Goal: Information Seeking & Learning: Learn about a topic

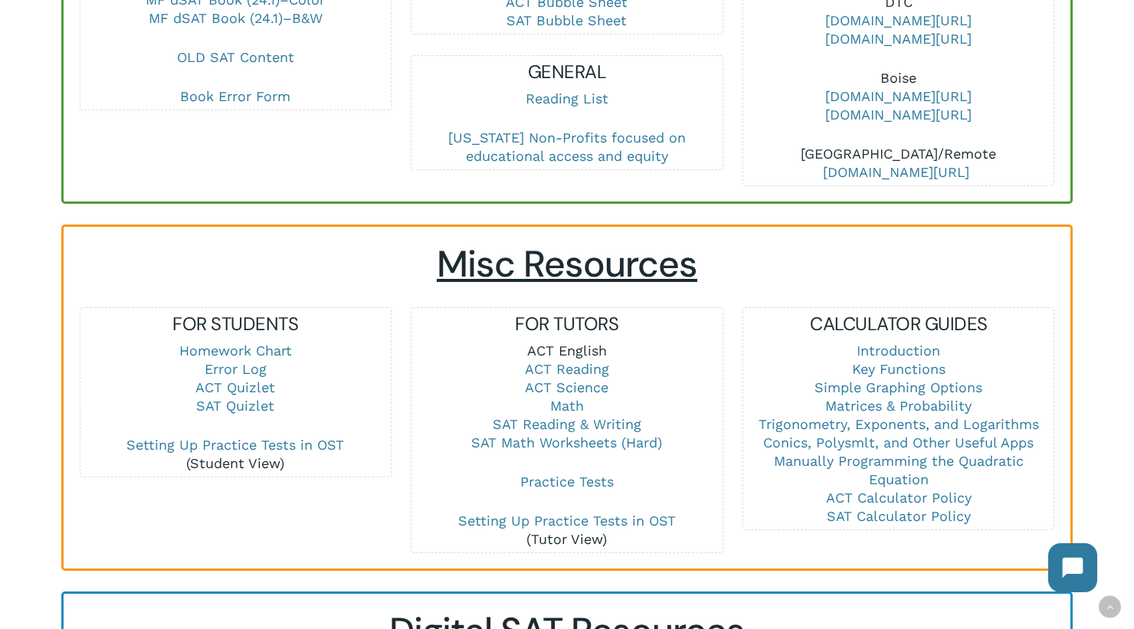
scroll to position [919, 0]
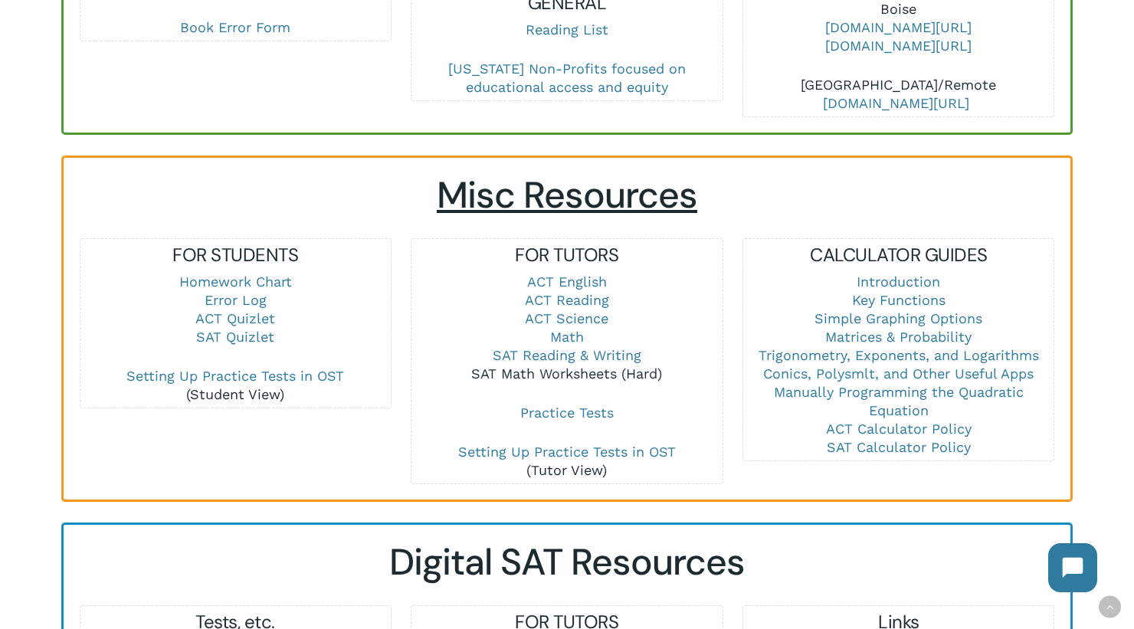
click at [565, 365] on link "SAT Math Worksheets (Hard)" at bounding box center [566, 373] width 191 height 16
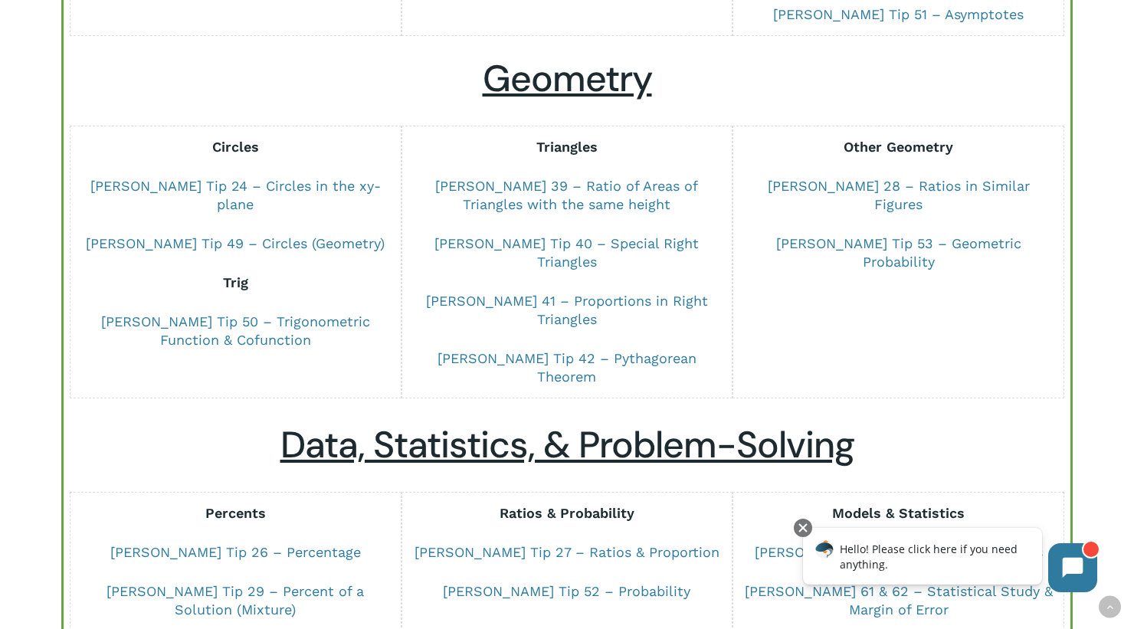
scroll to position [843, 0]
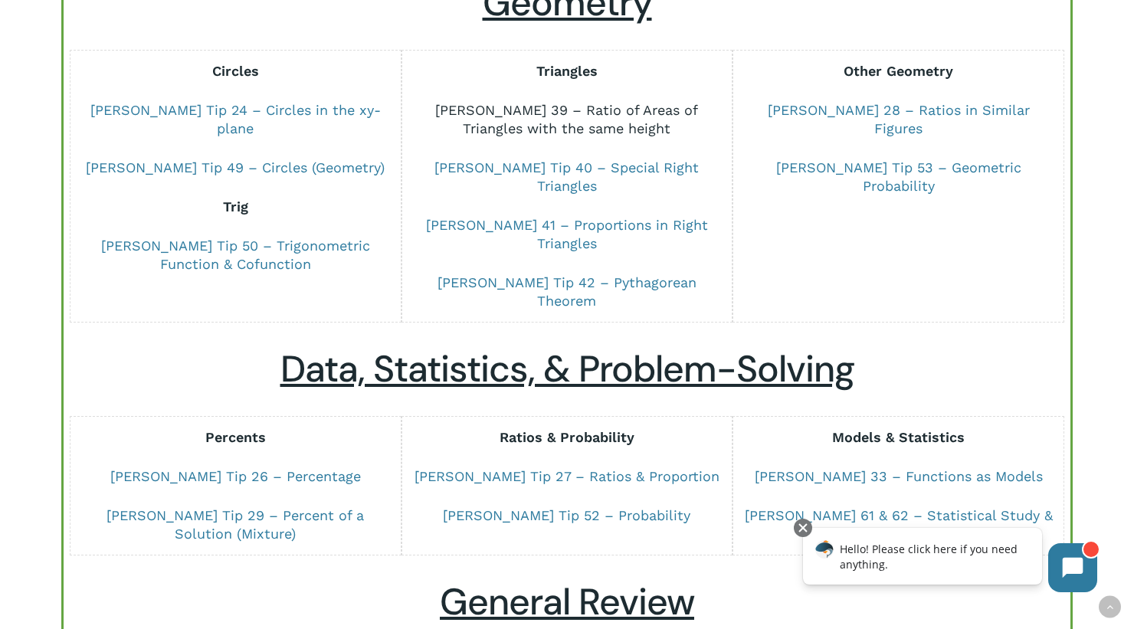
click at [595, 110] on link "Dr Chung Tip 39 – Ratio of Areas of Triangles with the same height" at bounding box center [566, 119] width 263 height 34
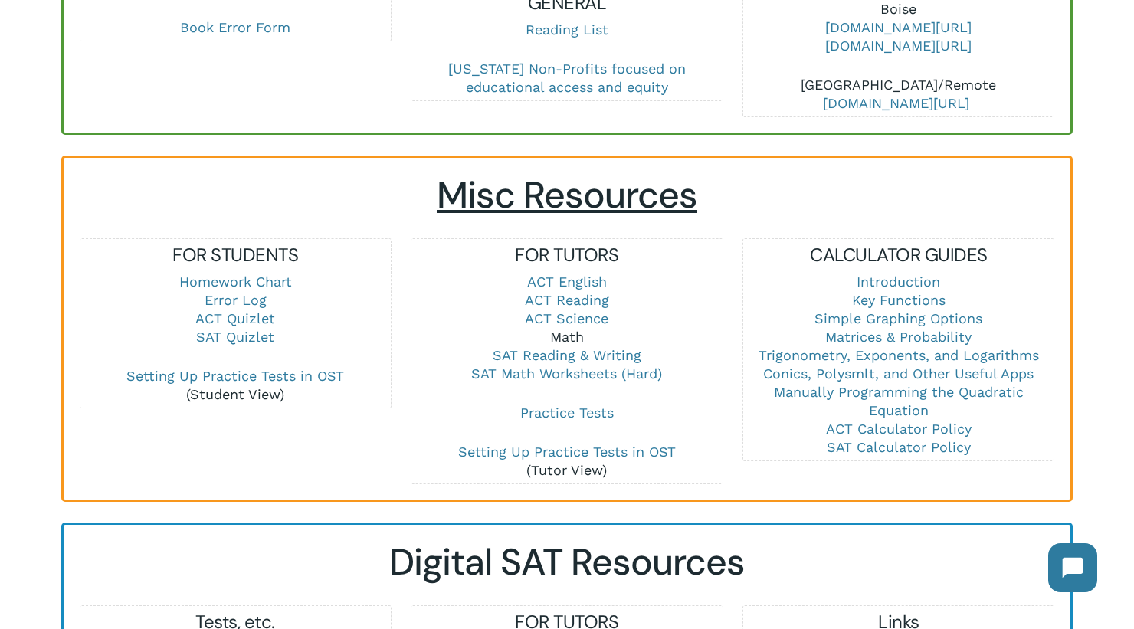
click at [574, 329] on link "Math" at bounding box center [567, 337] width 34 height 16
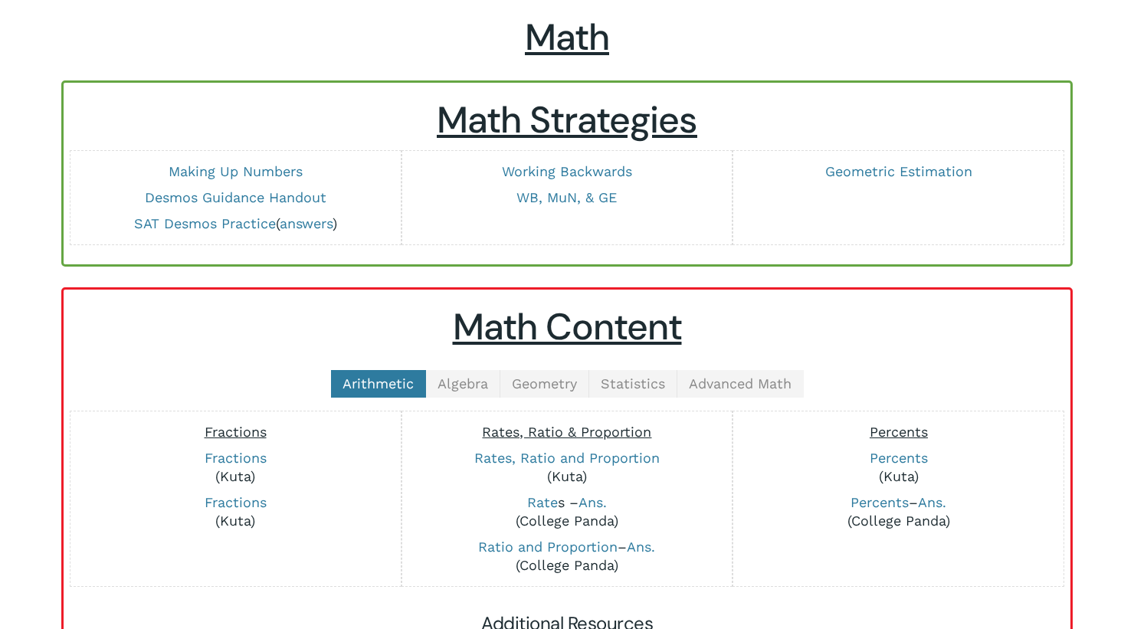
scroll to position [153, 0]
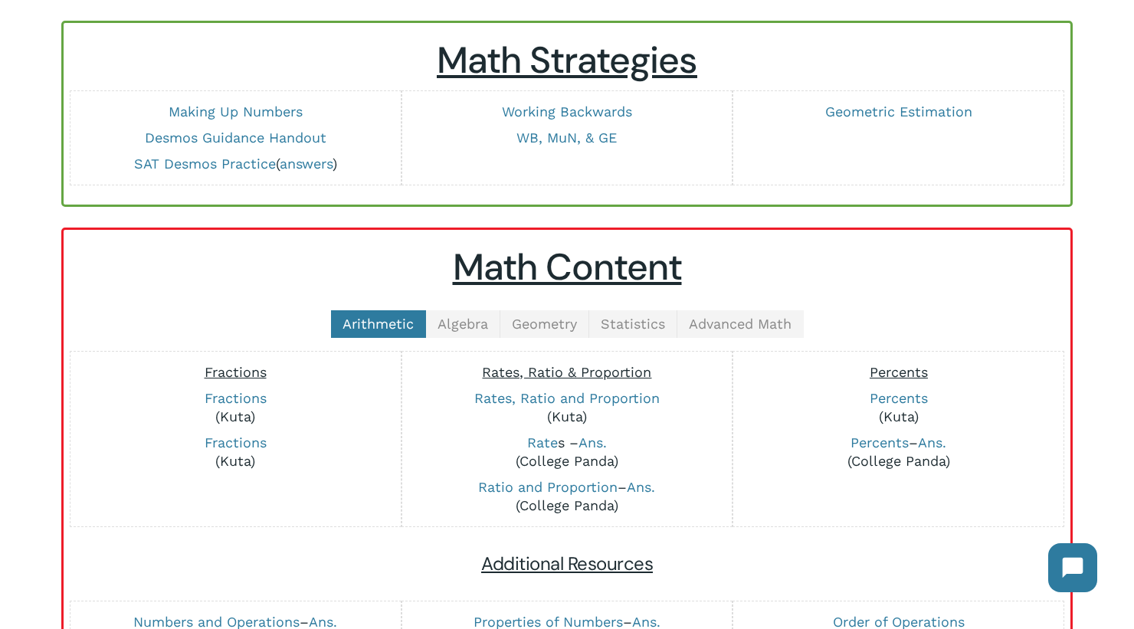
click at [546, 305] on div "Math Content Arithmetic Algebra Geometry Statistics Advanced Math Fractions Fra…" at bounding box center [567, 594] width 976 height 698
click at [544, 318] on span "Geometry" at bounding box center [544, 324] width 65 height 16
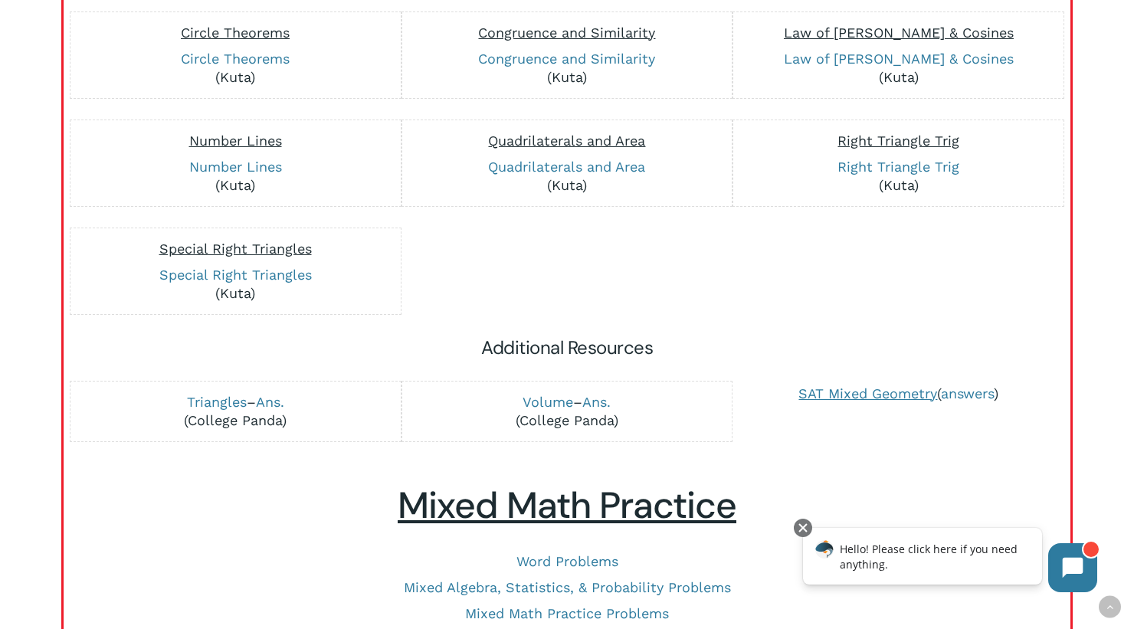
scroll to position [766, 0]
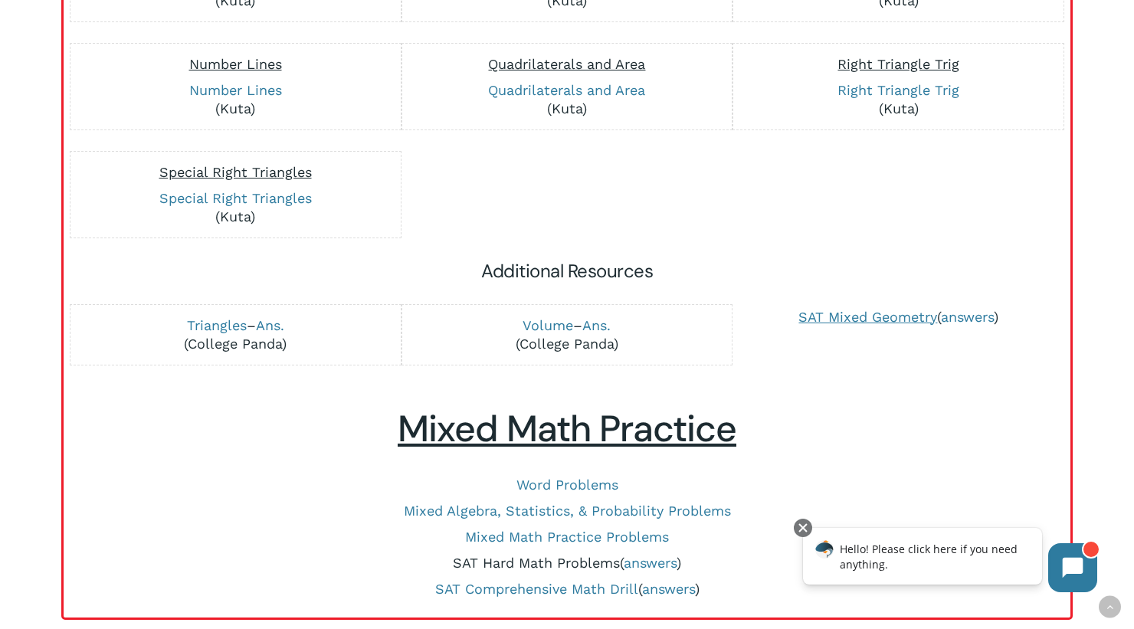
click at [571, 557] on link "SAT Hard Math Problems" at bounding box center [536, 563] width 167 height 16
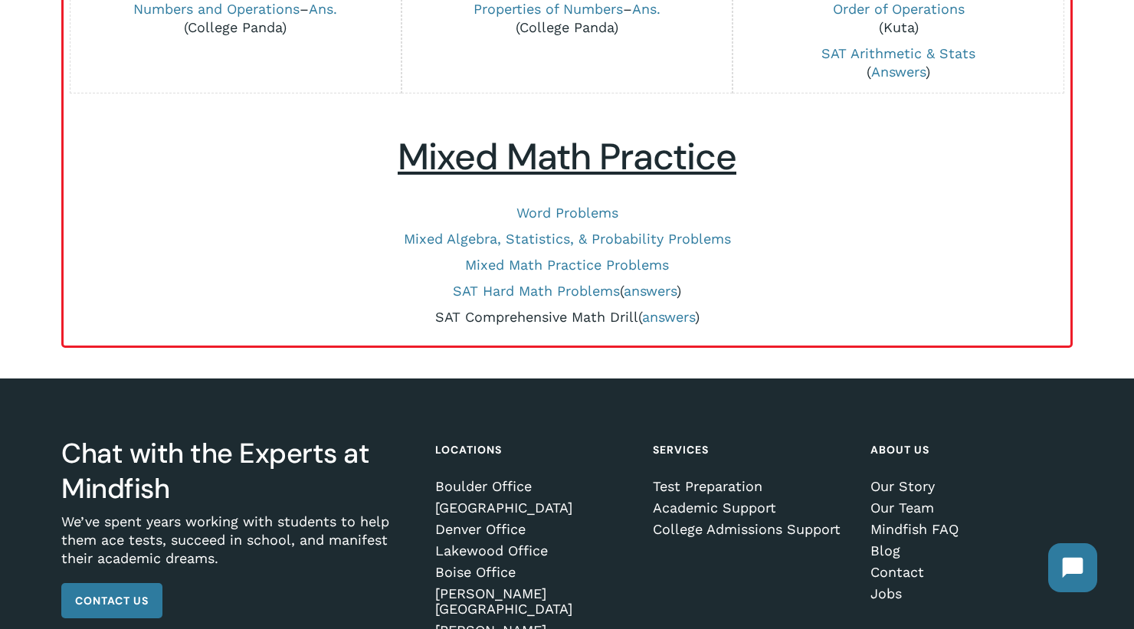
click at [506, 317] on link "SAT Comprehensive Math Drill" at bounding box center [536, 317] width 203 height 16
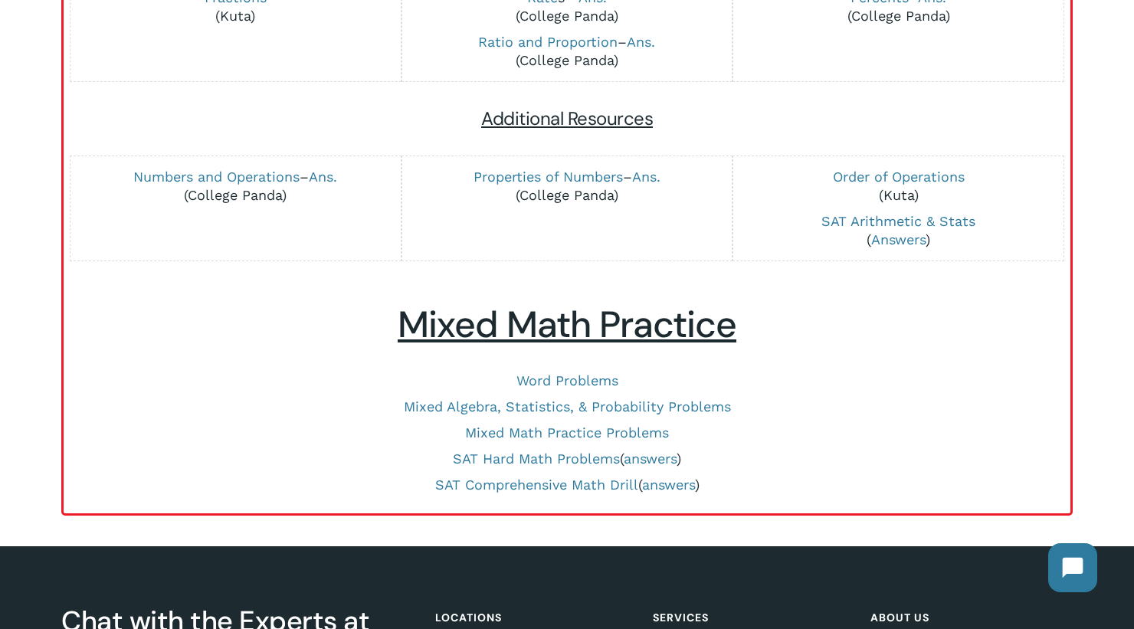
scroll to position [460, 0]
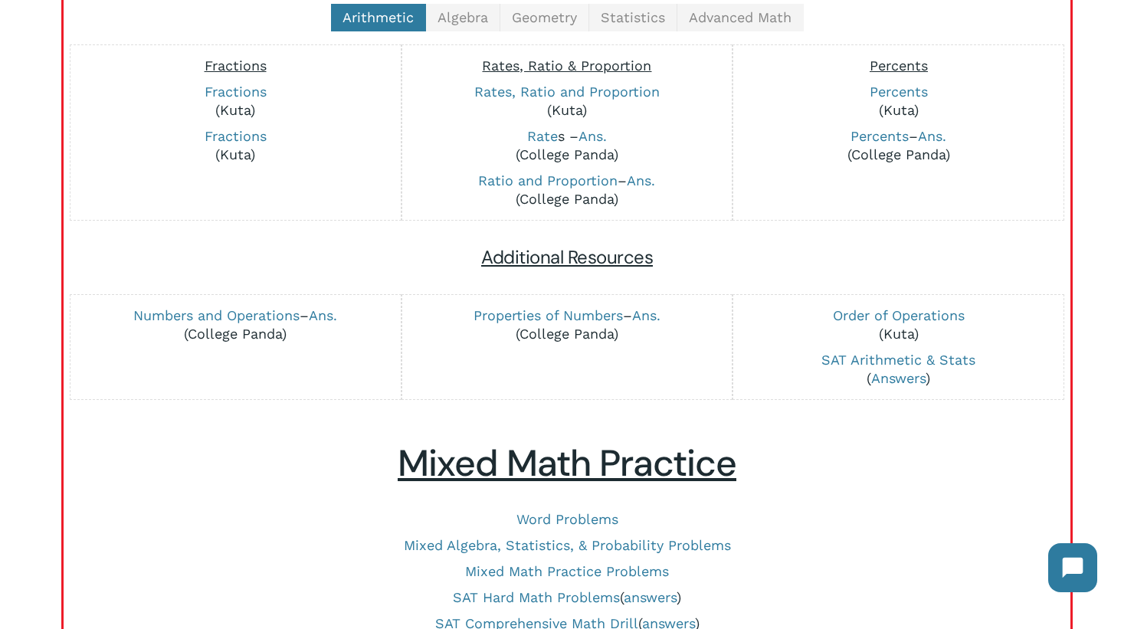
click at [544, 24] on link "Geometry" at bounding box center [544, 18] width 89 height 28
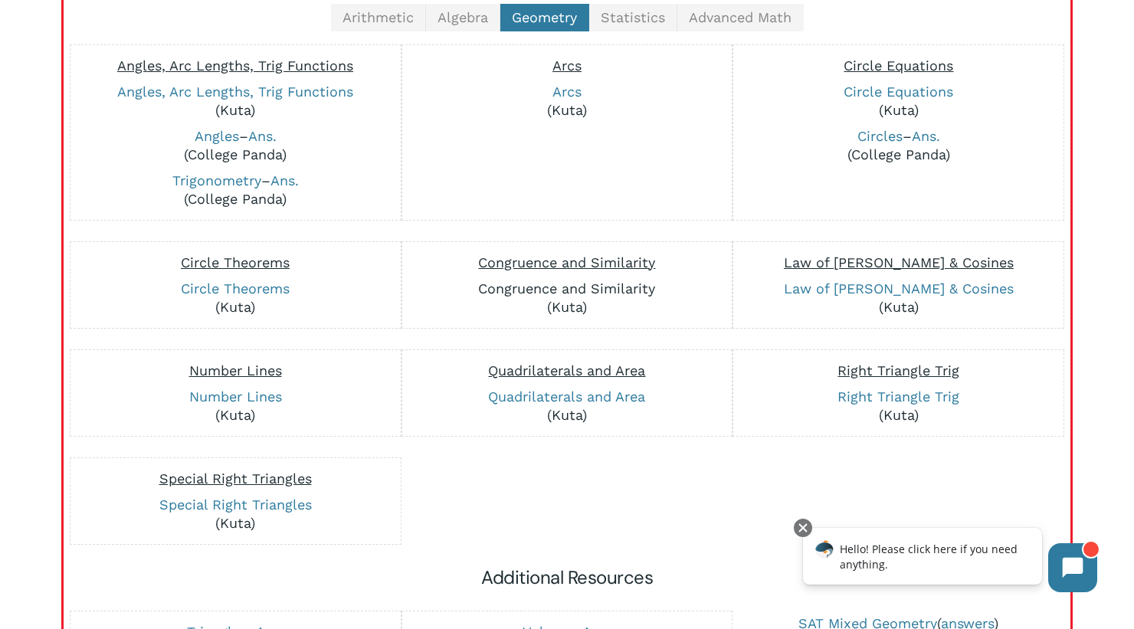
click at [582, 286] on link "Congruence and Similarity" at bounding box center [566, 288] width 177 height 16
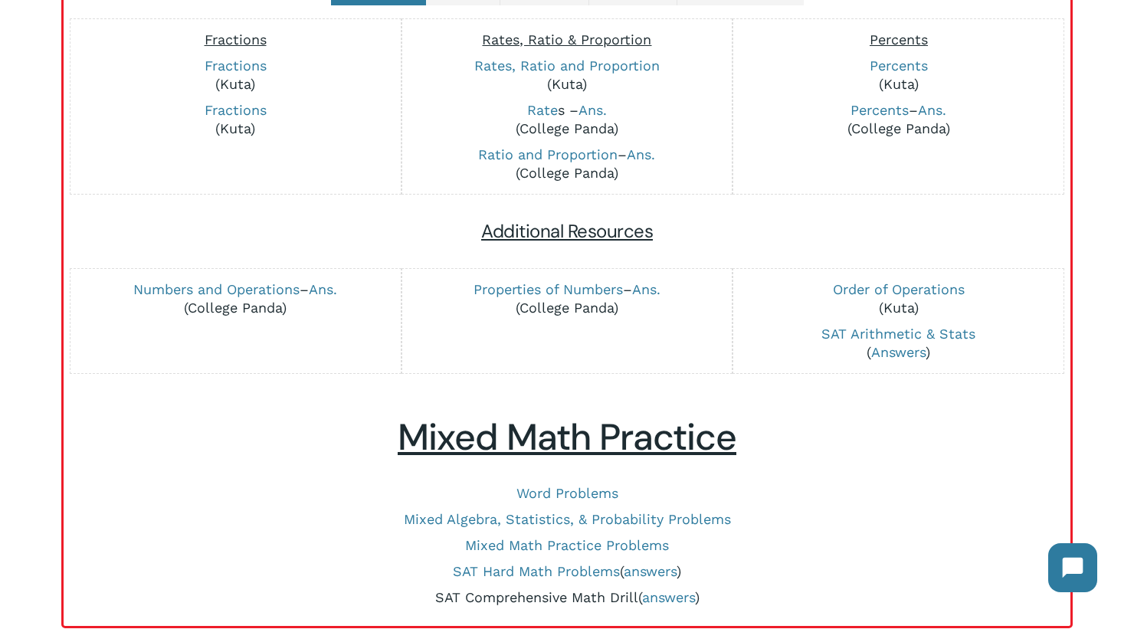
scroll to position [230, 0]
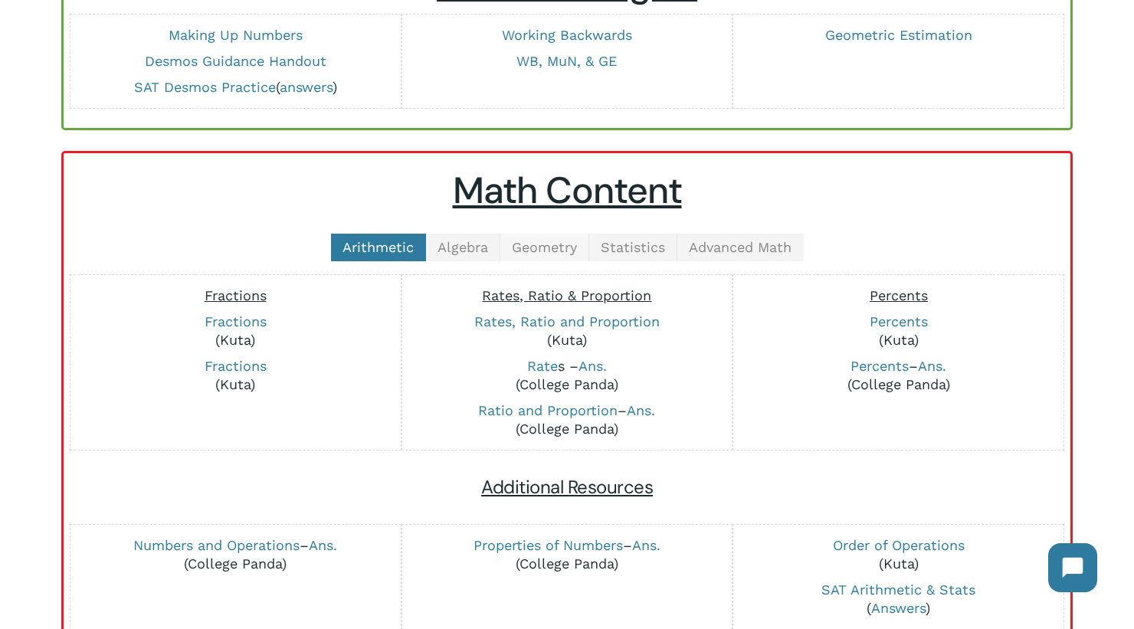
click at [532, 245] on span "Geometry" at bounding box center [544, 247] width 65 height 16
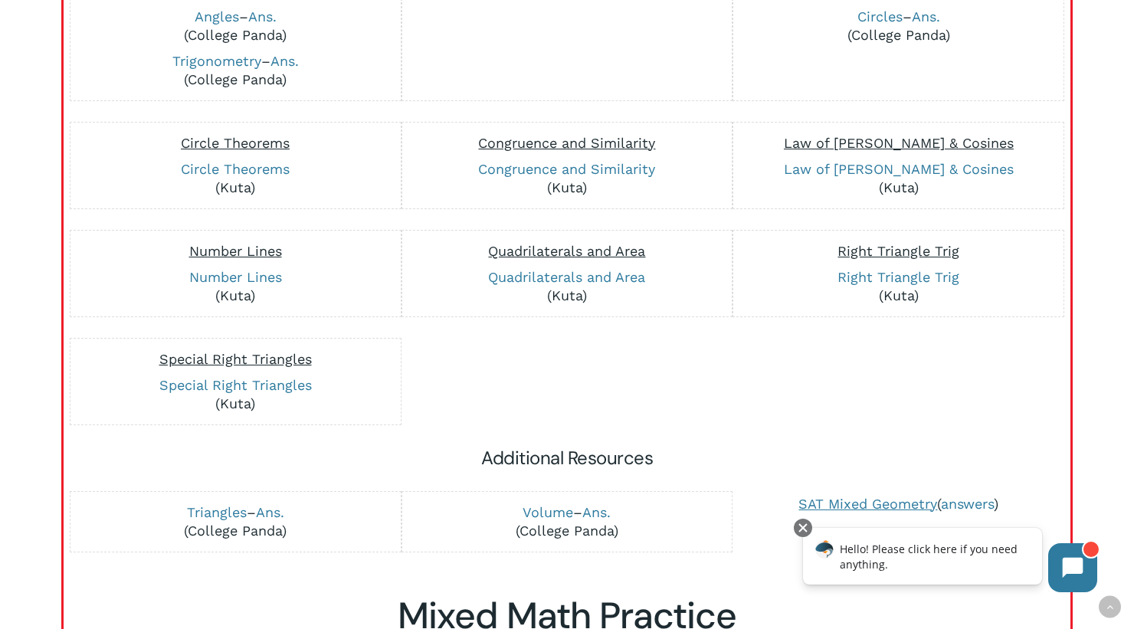
scroll to position [689, 0]
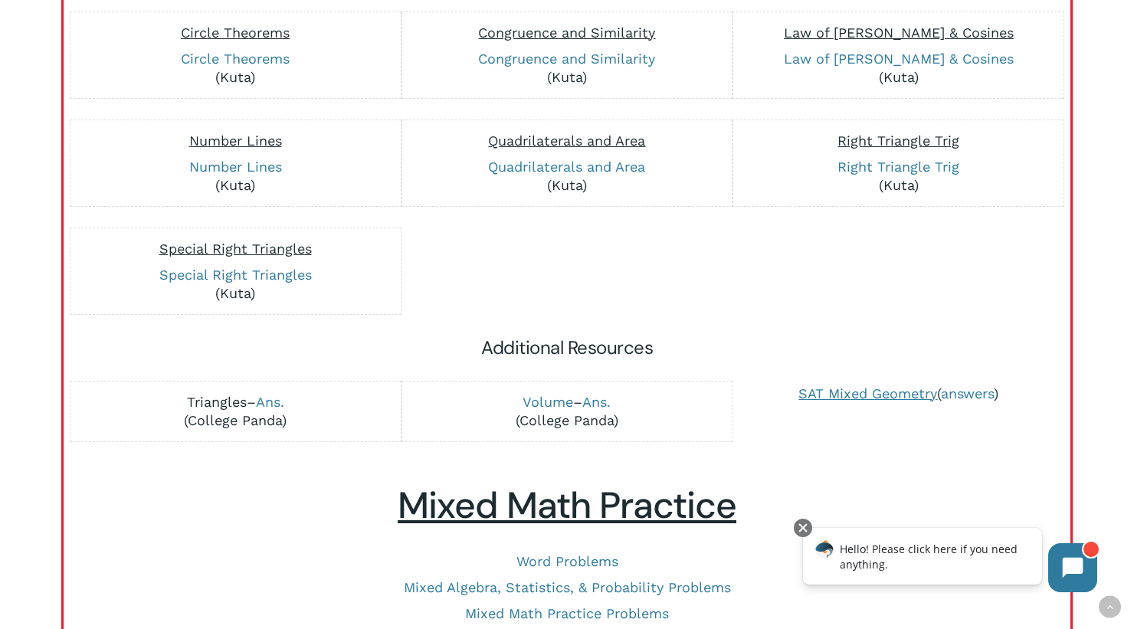
click at [227, 401] on link "Triangles" at bounding box center [217, 402] width 60 height 16
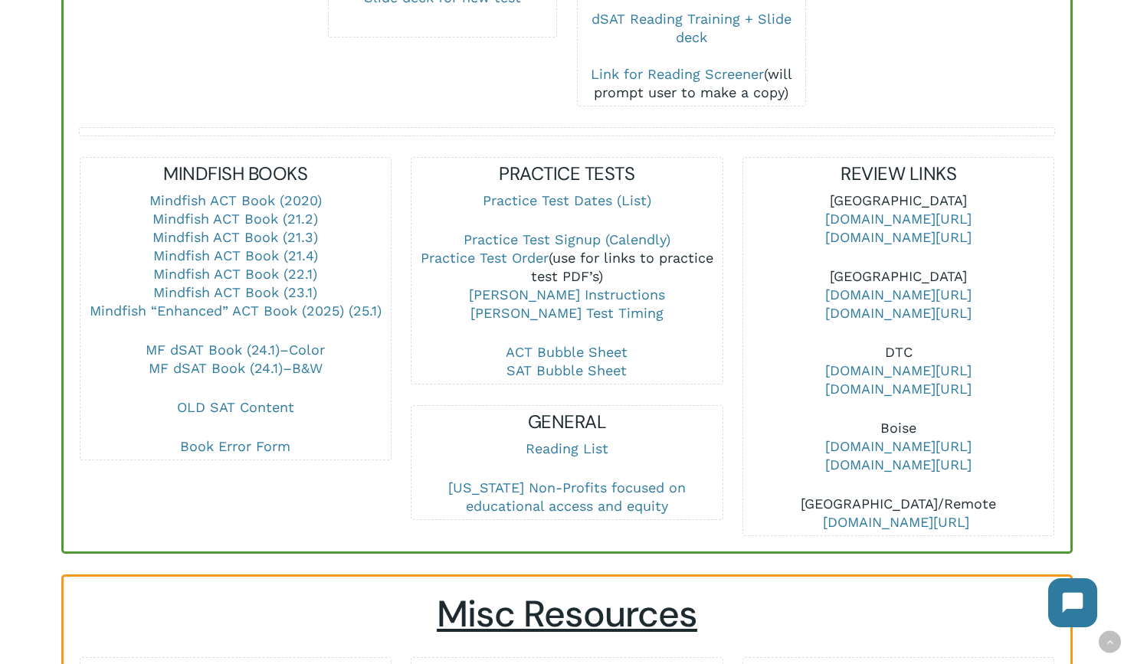
scroll to position [689, 0]
